Goal: Find specific page/section: Find specific page/section

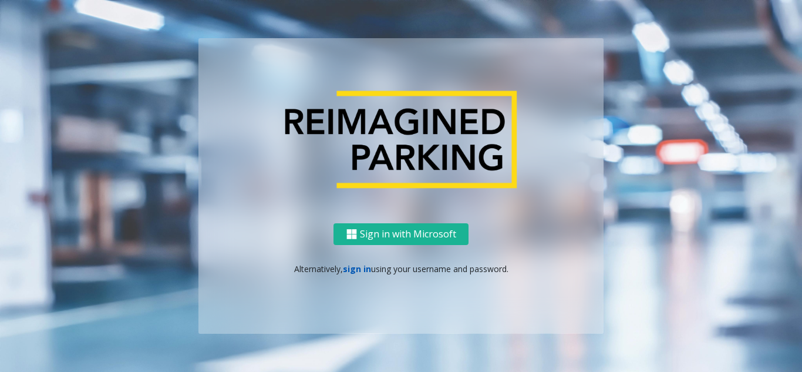
click at [352, 268] on link "sign in" at bounding box center [357, 268] width 28 height 11
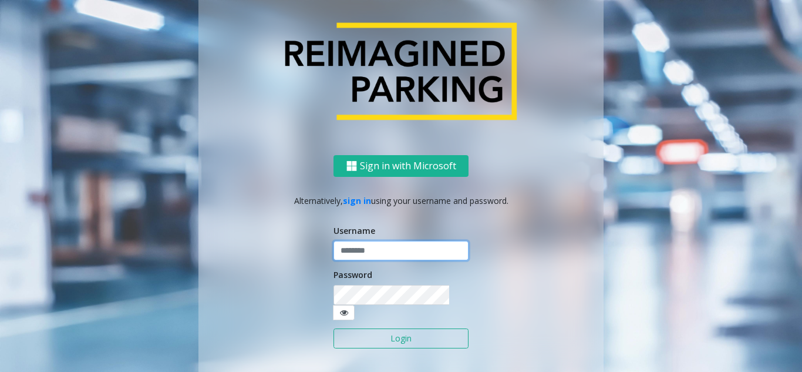
type input "*******"
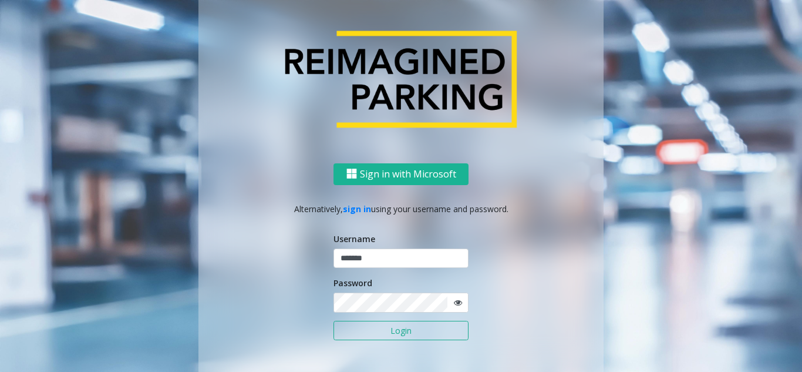
click at [370, 334] on button "Login" at bounding box center [400, 330] width 135 height 20
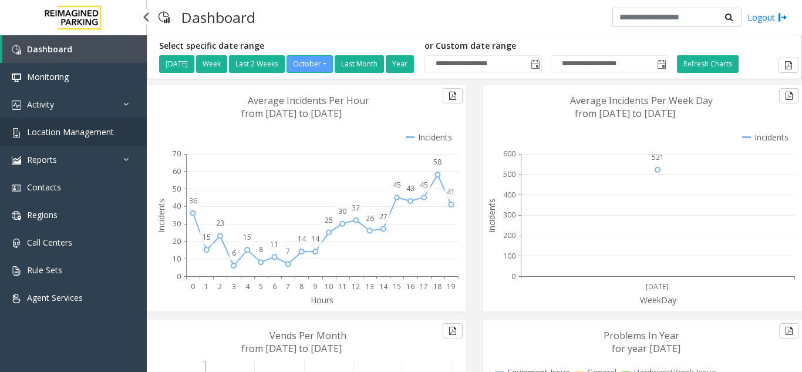
click at [95, 133] on span "Location Management" at bounding box center [70, 131] width 87 height 11
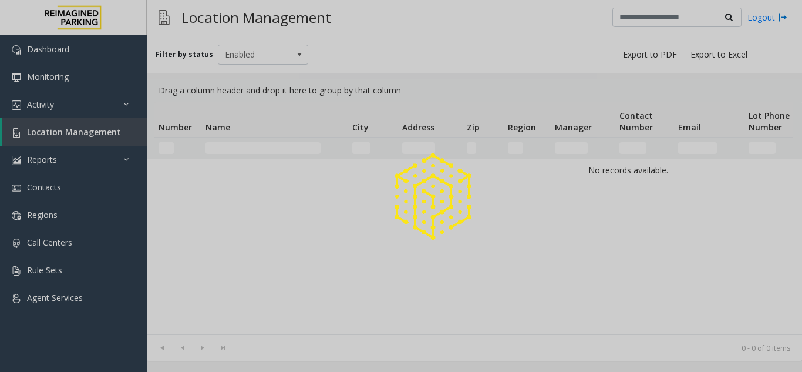
click at [67, 136] on div at bounding box center [401, 186] width 802 height 372
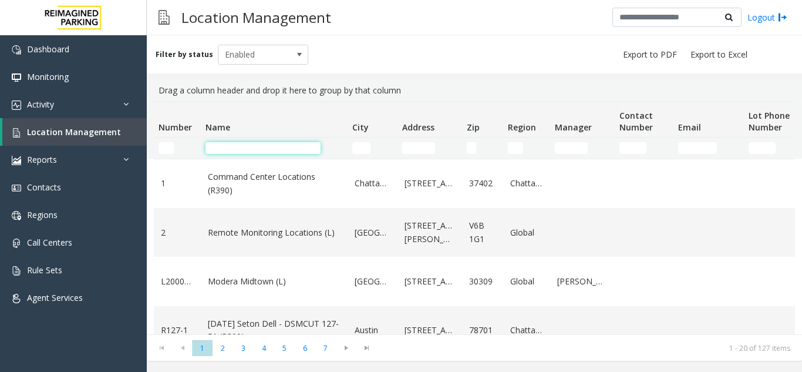
click at [234, 153] on input "Name Filter" at bounding box center [262, 148] width 115 height 12
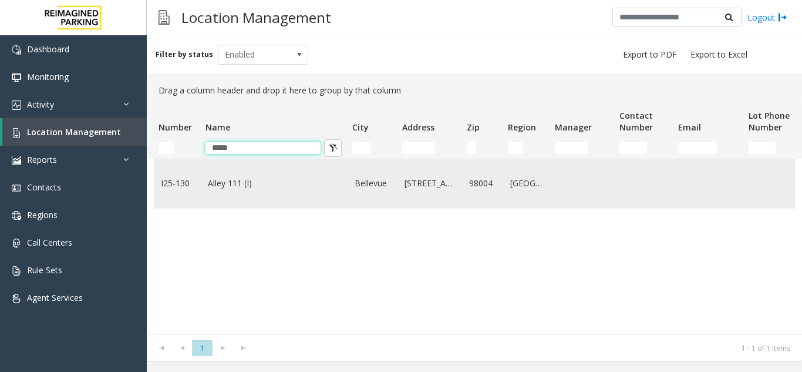
type input "*****"
click at [254, 185] on link "Alley 111 (I)" at bounding box center [274, 183] width 133 height 13
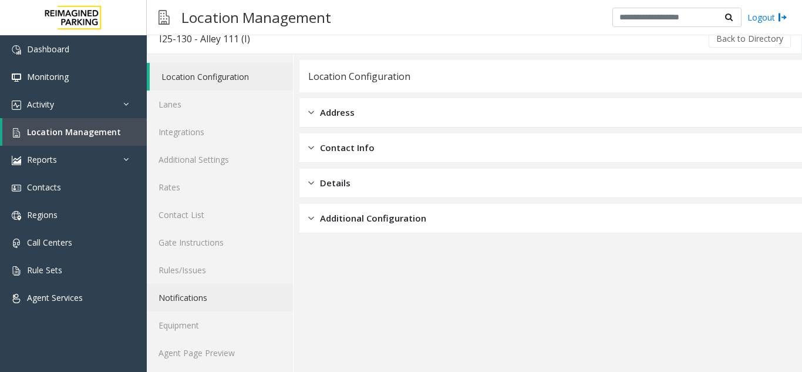
scroll to position [15, 0]
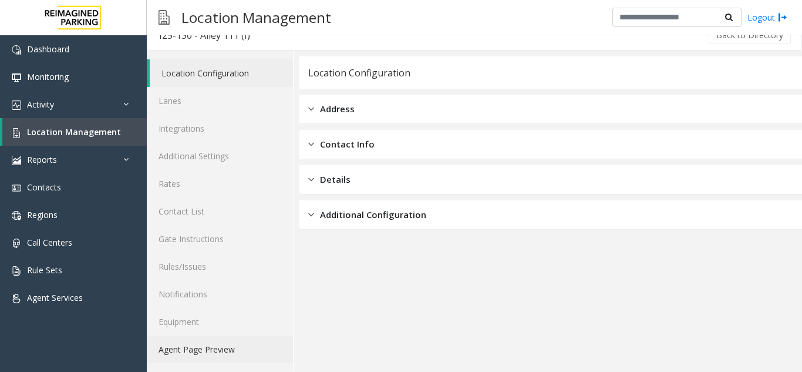
click at [218, 350] on link "Agent Page Preview" at bounding box center [220, 349] width 146 height 28
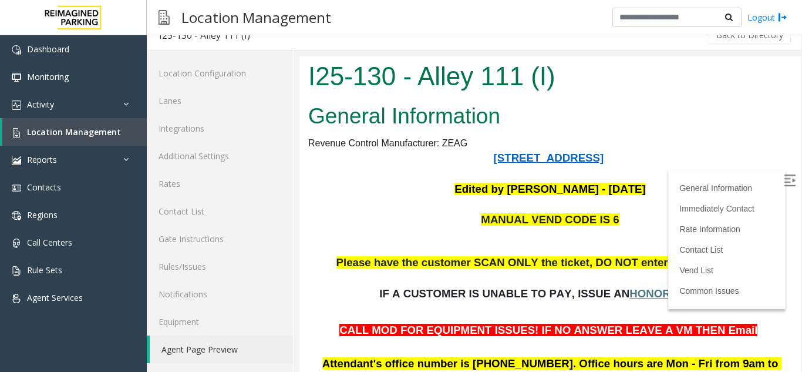
click at [784, 177] on img at bounding box center [790, 180] width 12 height 12
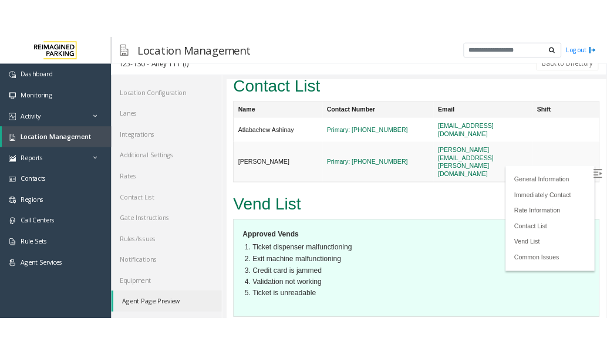
scroll to position [2195, 0]
